Goal: Browse casually

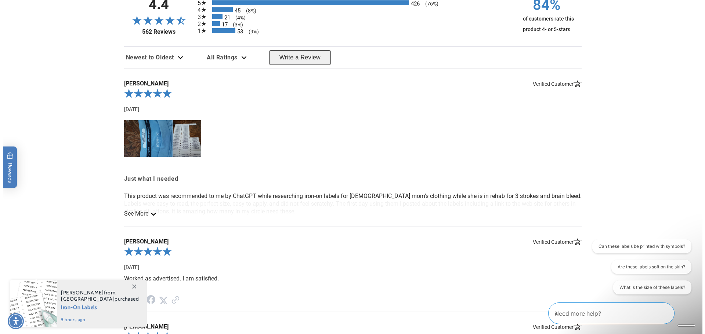
scroll to position [771, 0]
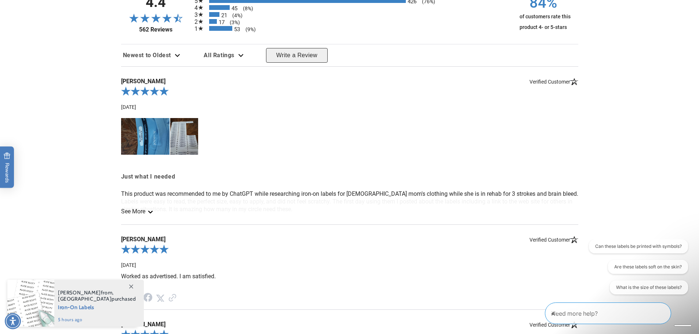
click at [147, 143] on img at bounding box center [145, 136] width 49 height 37
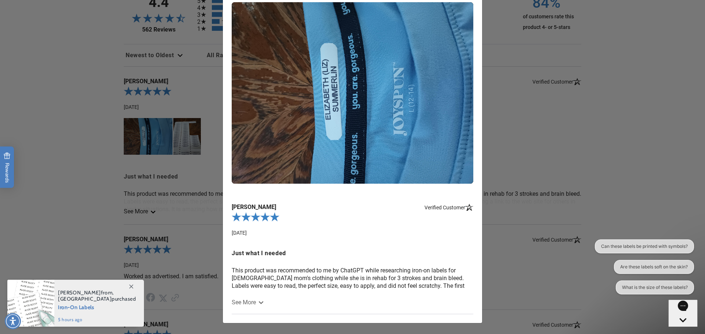
scroll to position [61, 0]
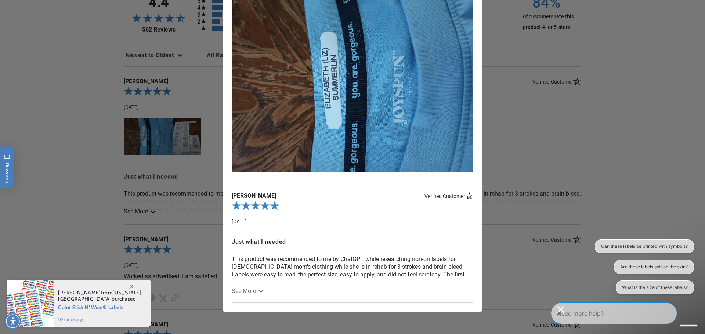
click at [258, 292] on icon at bounding box center [261, 291] width 6 height 3
click at [250, 290] on span "See More" at bounding box center [244, 291] width 24 height 7
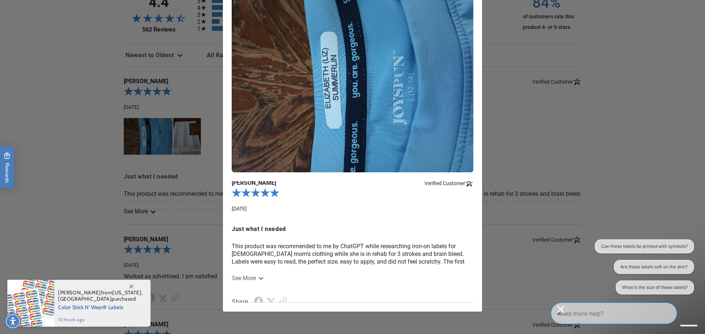
scroll to position [23, 0]
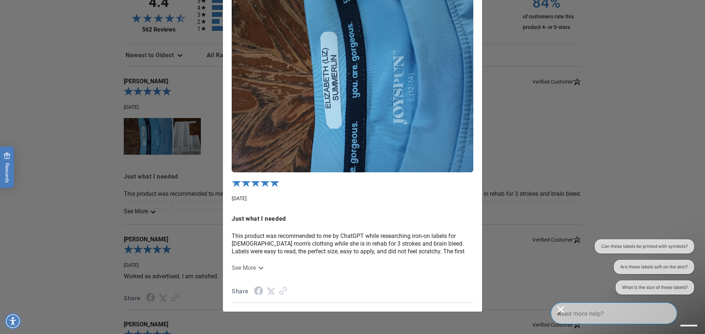
click at [236, 268] on span "See More" at bounding box center [244, 268] width 24 height 7
click at [258, 267] on icon at bounding box center [261, 268] width 6 height 3
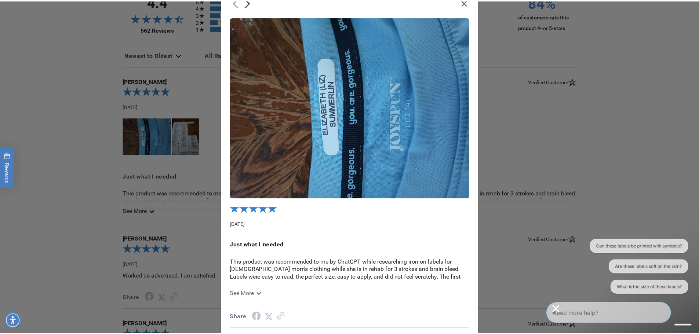
scroll to position [0, 0]
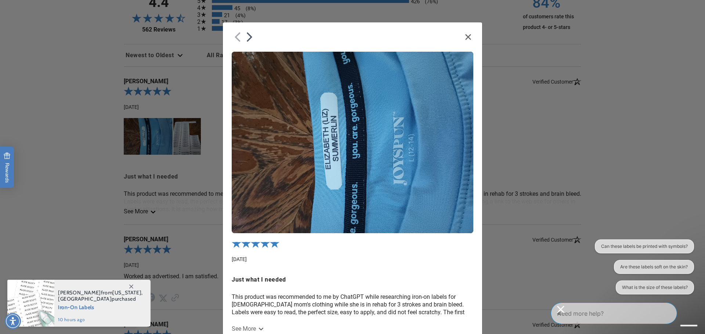
click at [466, 35] on icon "Close" at bounding box center [468, 37] width 6 height 6
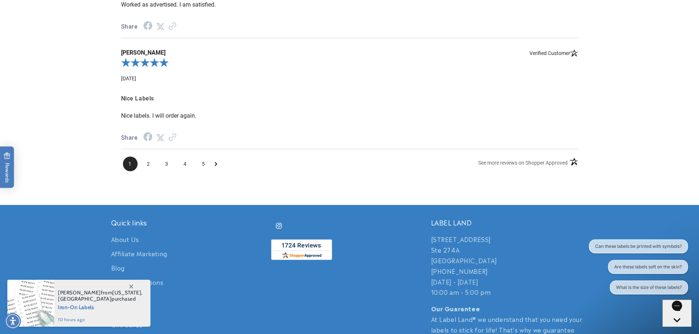
scroll to position [1064, 0]
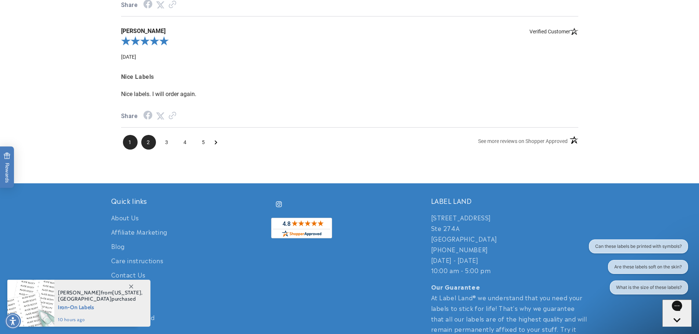
click at [147, 139] on span "2" at bounding box center [148, 142] width 15 height 15
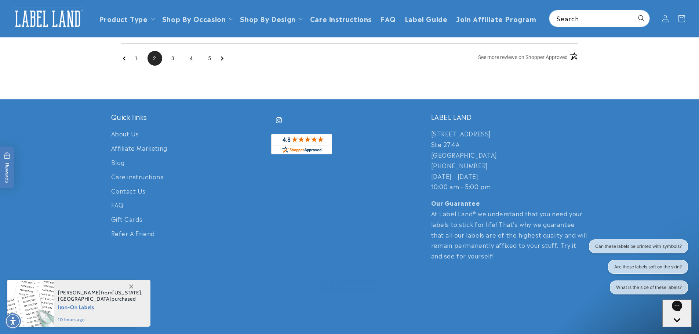
scroll to position [717, 0]
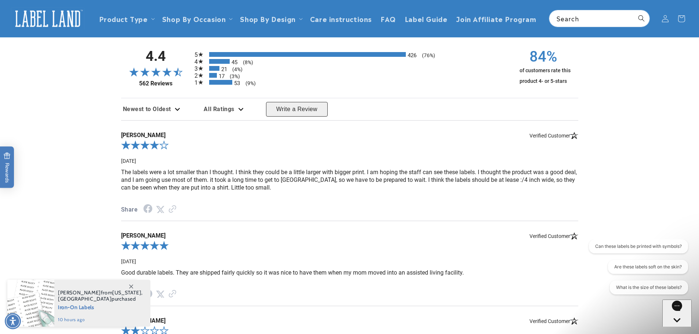
drag, startPoint x: 189, startPoint y: 150, endPoint x: 250, endPoint y: 170, distance: 64.3
click at [231, 167] on div "[PERSON_NAME] Verified Customer [DATE] The labels were a lot smaller than I tho…" at bounding box center [349, 170] width 457 height 101
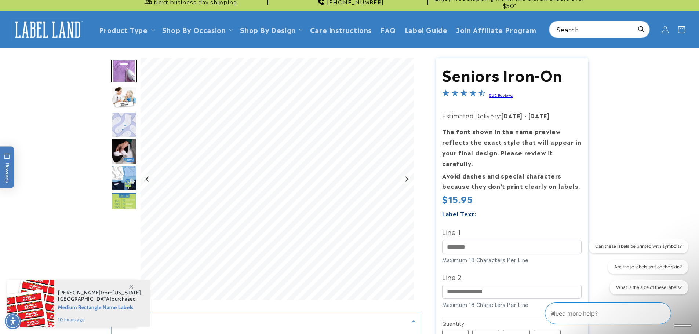
scroll to position [0, 0]
